Goal: Task Accomplishment & Management: Manage account settings

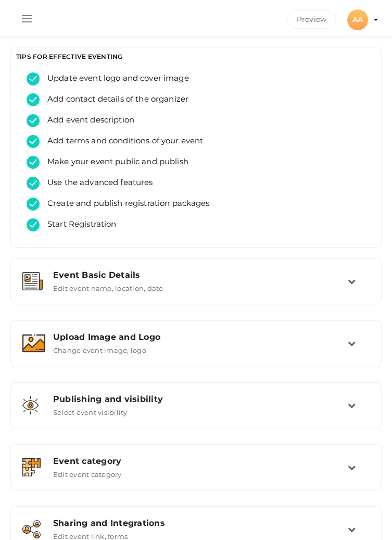
click at [26, 16] on button "button" at bounding box center [27, 16] width 27 height 27
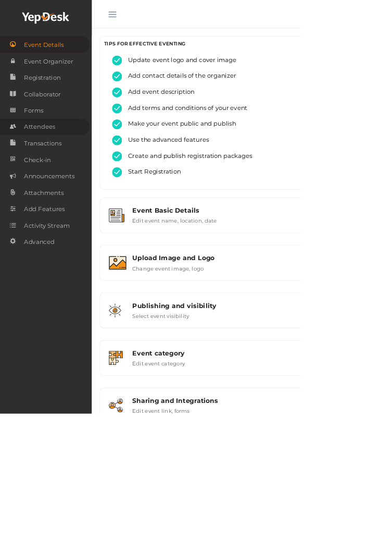
click at [34, 170] on span "Attendees" at bounding box center [51, 165] width 41 height 21
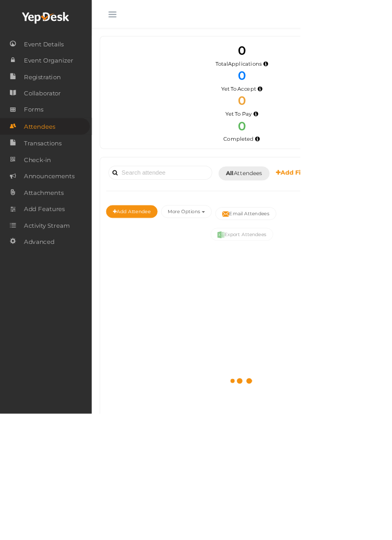
click at [141, 4] on button "button" at bounding box center [146, 16] width 27 height 27
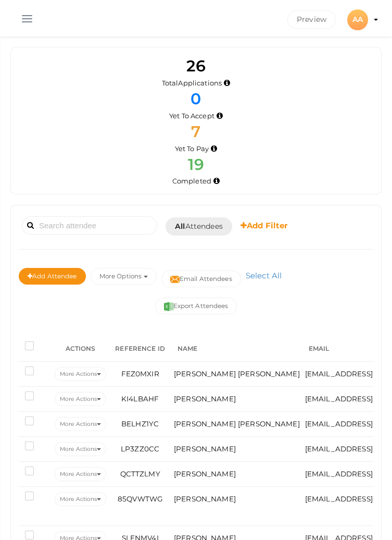
click at [16, 17] on button "button" at bounding box center [27, 16] width 27 height 27
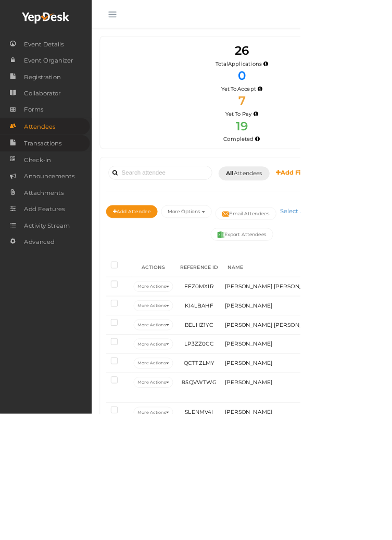
click at [65, 194] on span "Transactions" at bounding box center [56, 187] width 50 height 21
